Goal: Transaction & Acquisition: Purchase product/service

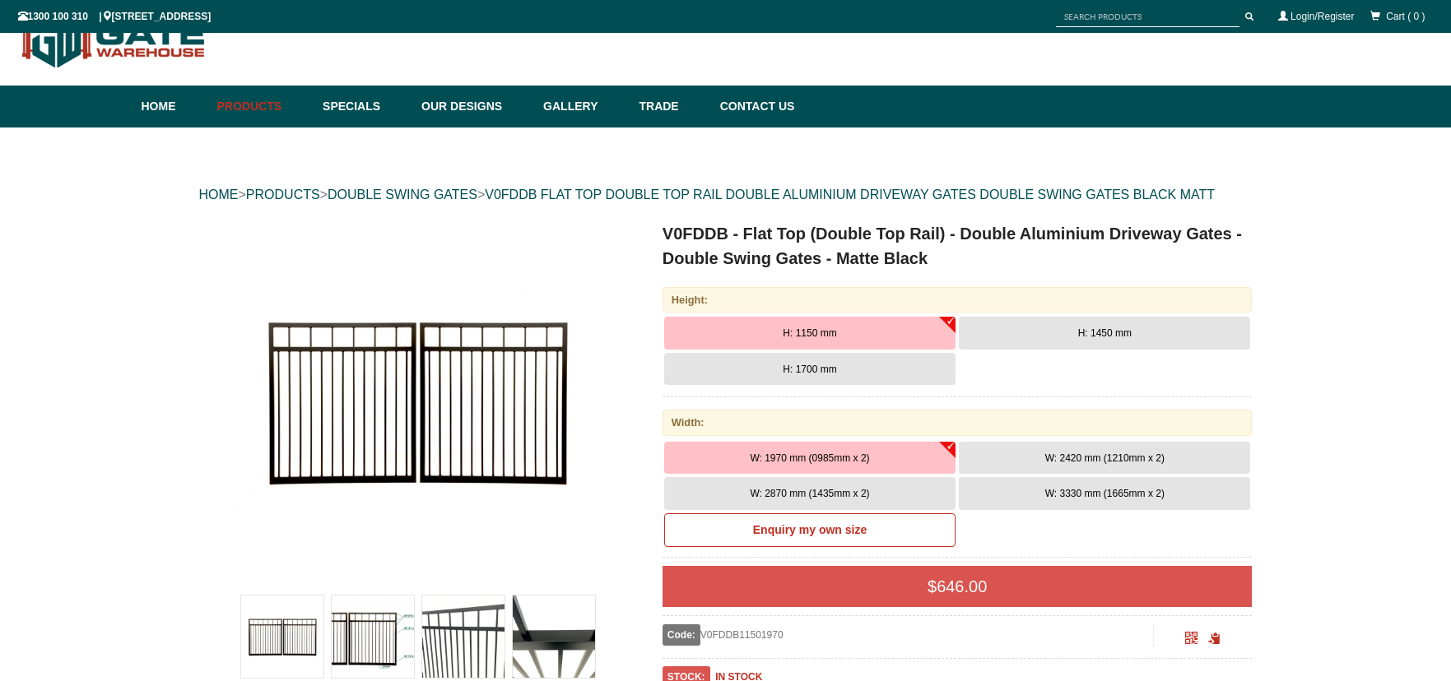
scroll to position [41, 0]
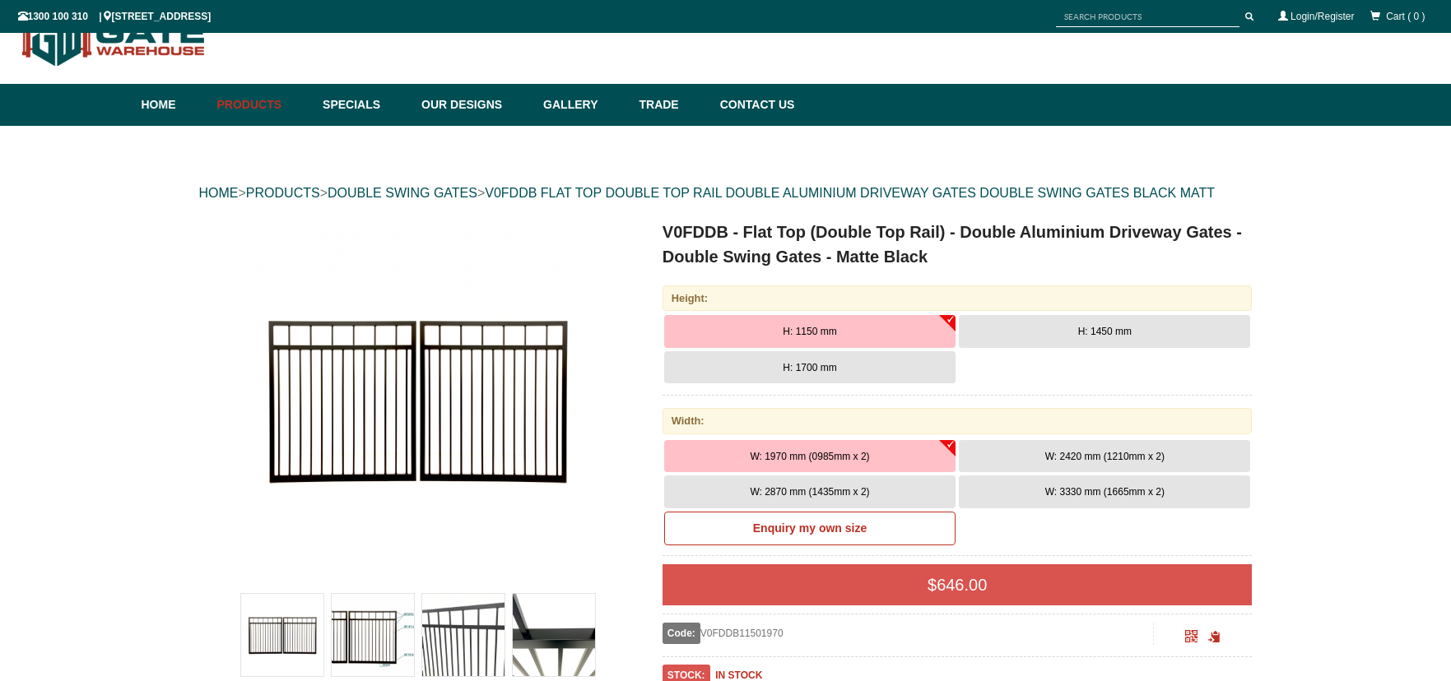
drag, startPoint x: 470, startPoint y: 319, endPoint x: 356, endPoint y: 388, distance: 133.2
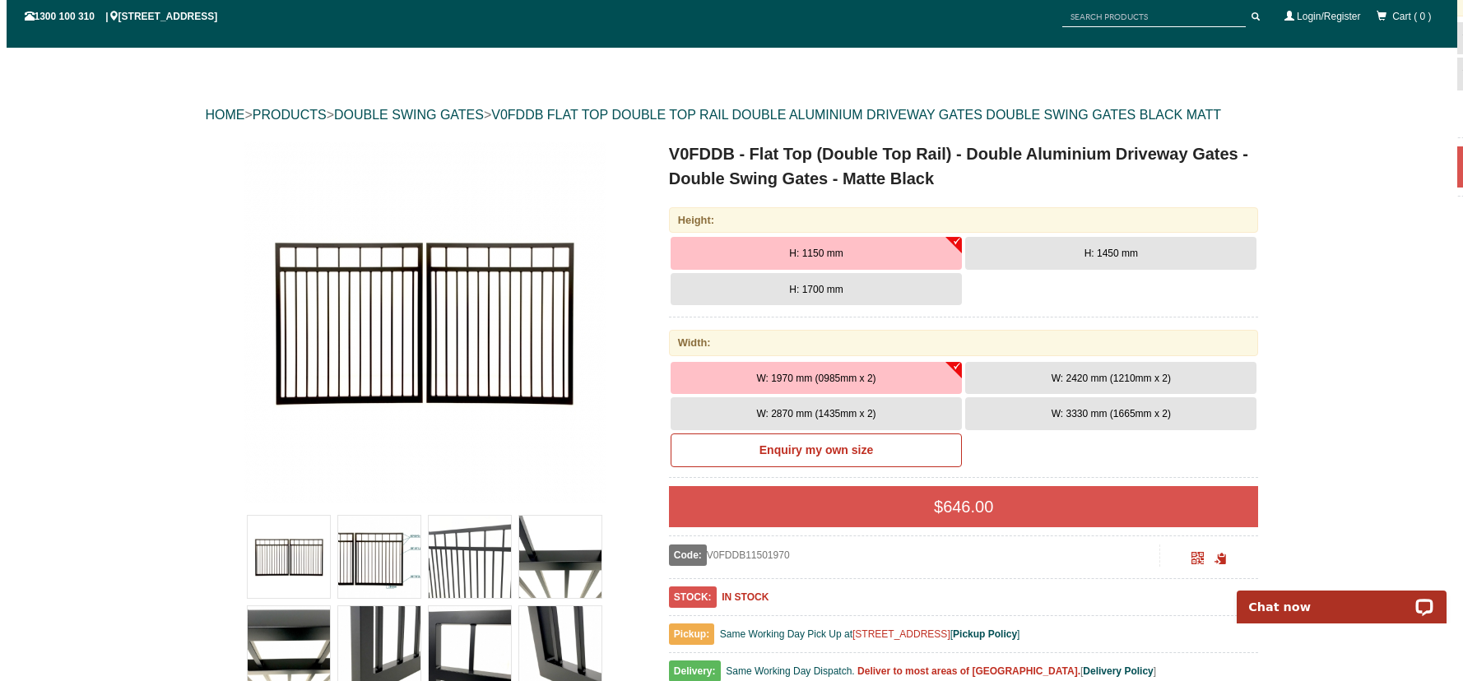
scroll to position [206, 0]
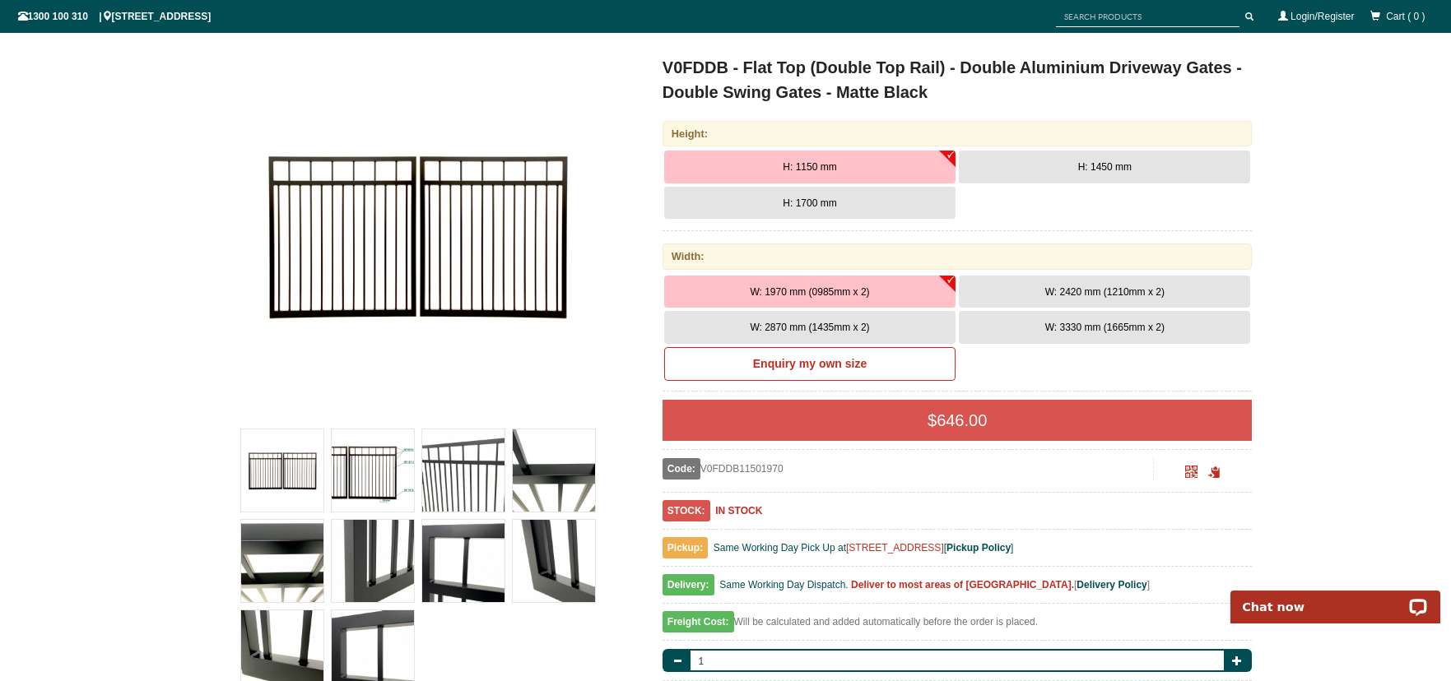
click at [374, 465] on img at bounding box center [373, 471] width 82 height 82
click at [811, 325] on span "W: 2870 mm (1435mm x 2)" at bounding box center [809, 328] width 119 height 12
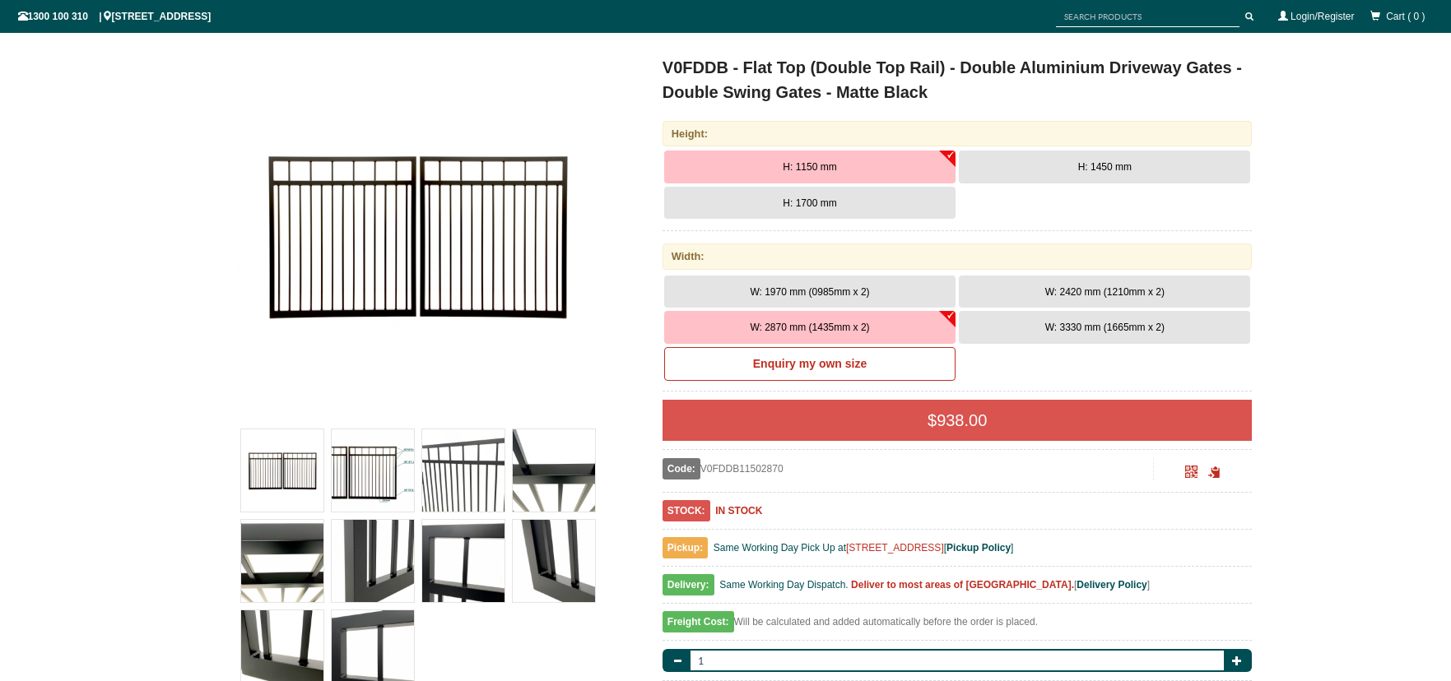
click at [794, 198] on span "H: 1700 mm" at bounding box center [809, 204] width 53 height 12
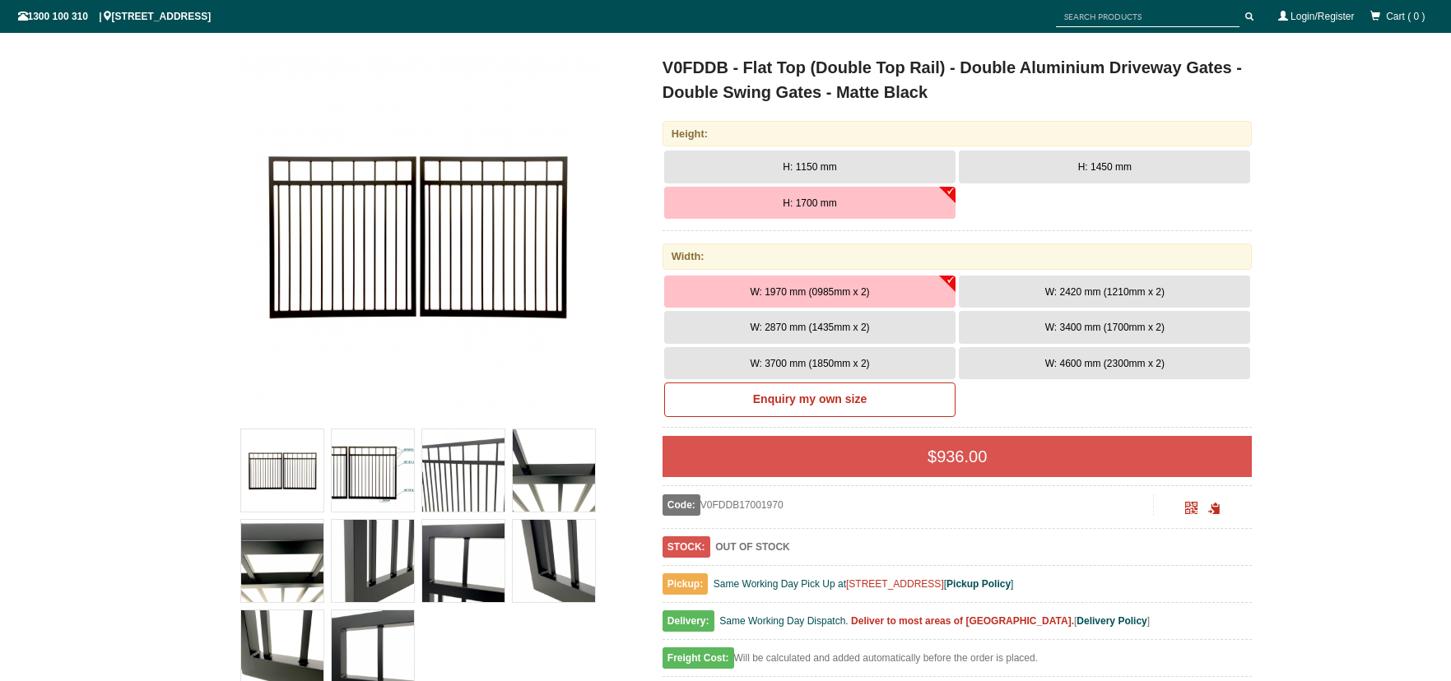
click at [841, 328] on span "W: 2870 mm (1435mm x 2)" at bounding box center [809, 328] width 119 height 12
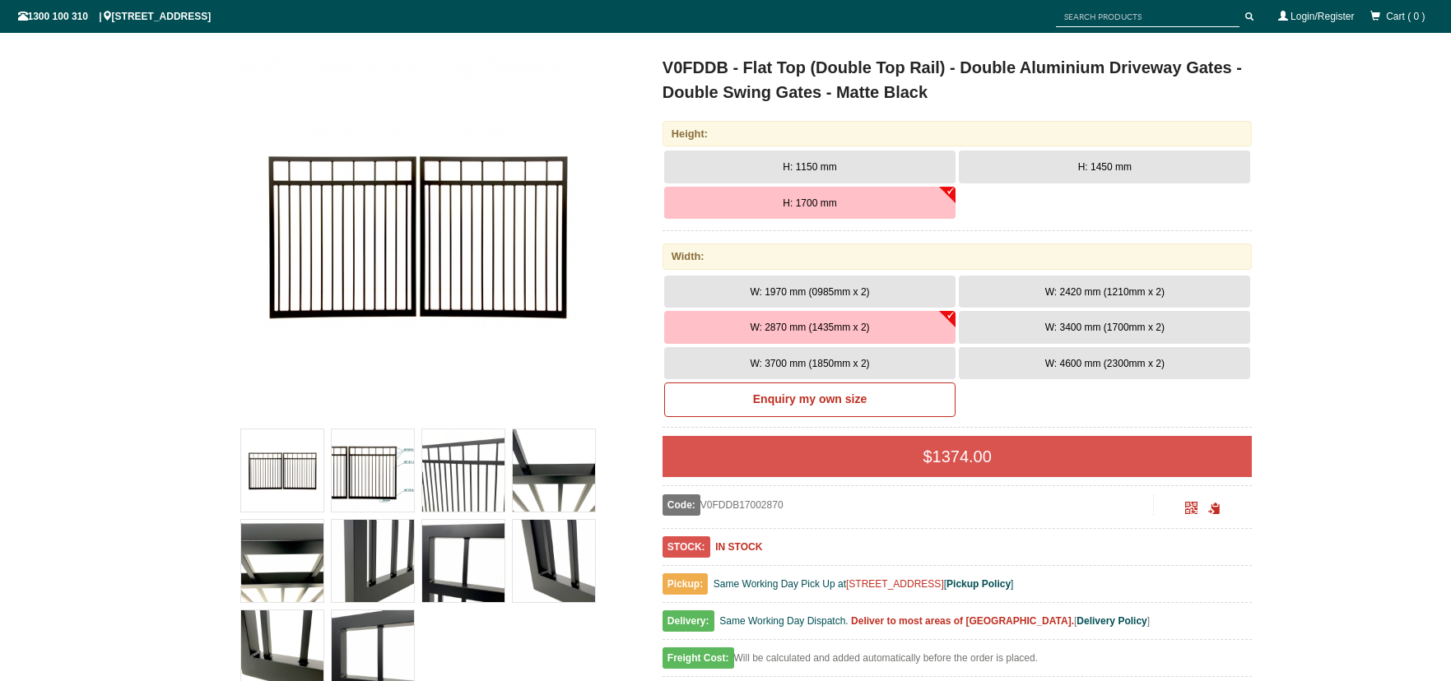
click at [1094, 164] on span "H: 1450 mm" at bounding box center [1104, 167] width 53 height 12
